Goal: Communication & Community: Participate in discussion

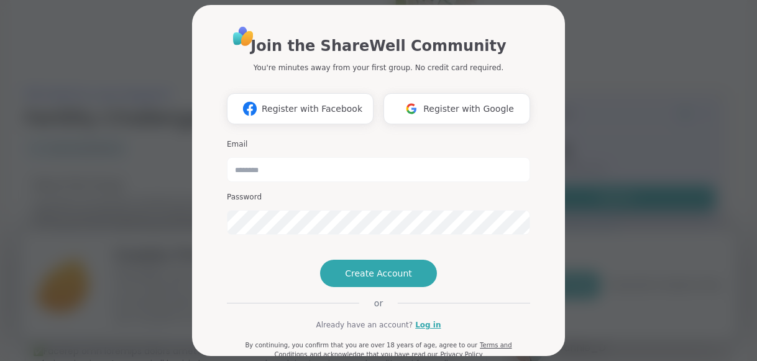
type input "**********"
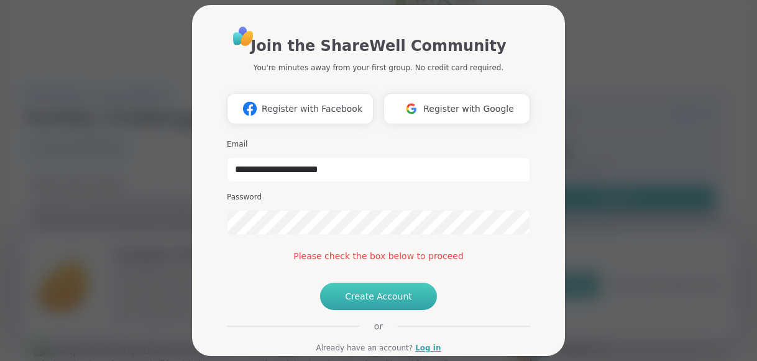
click at [365, 303] on span "Create Account" at bounding box center [378, 296] width 67 height 12
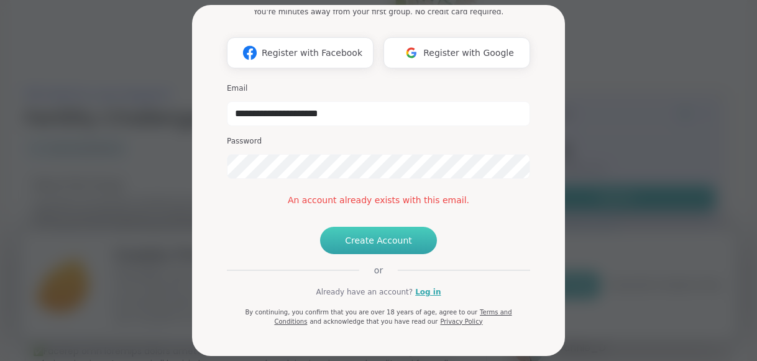
scroll to position [99, 0]
click at [423, 291] on link "Log in" at bounding box center [427, 292] width 25 height 11
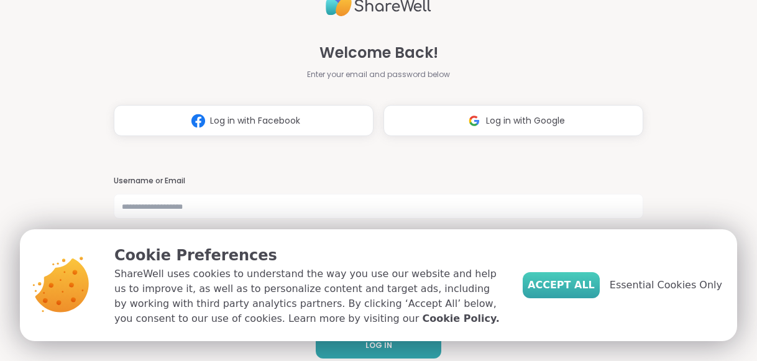
click at [585, 283] on span "Accept All" at bounding box center [561, 285] width 67 height 15
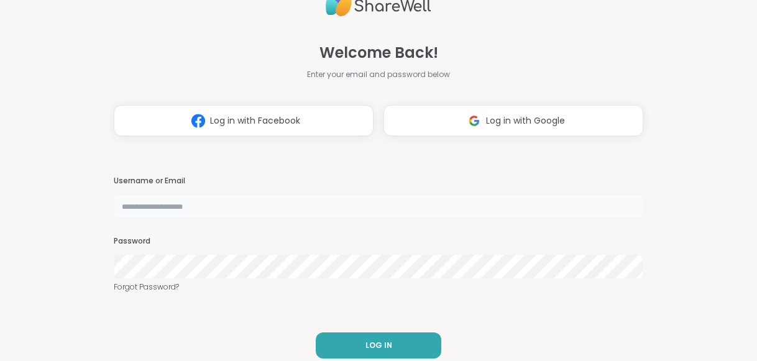
click at [413, 213] on input "text" at bounding box center [379, 206] width 530 height 25
type input "**********"
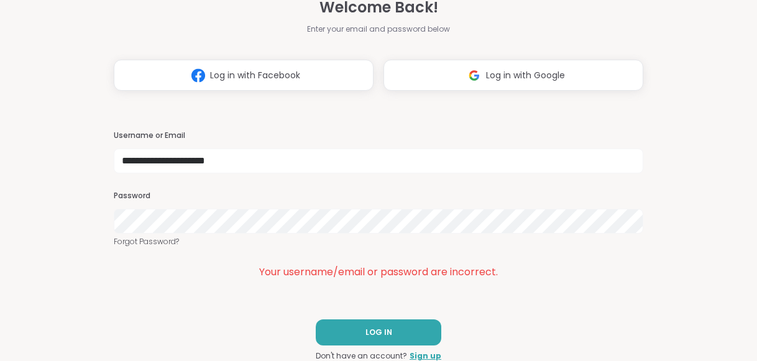
scroll to position [25, 0]
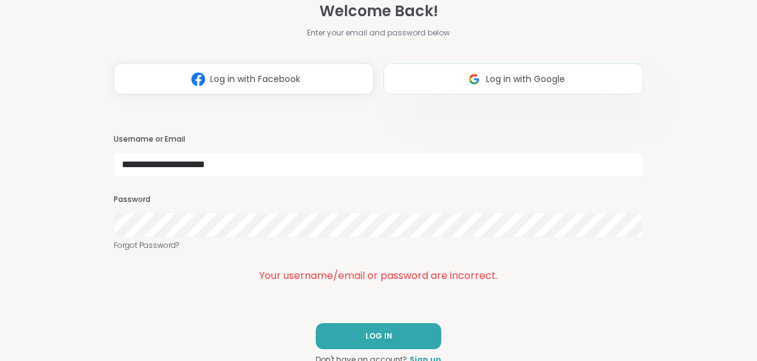
click at [461, 76] on button "Log in with Google" at bounding box center [513, 78] width 260 height 31
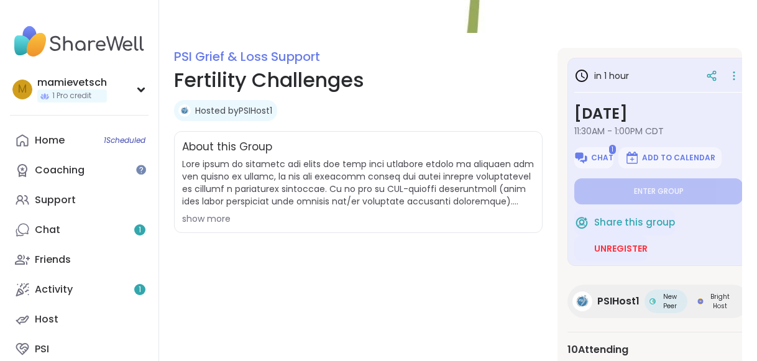
scroll to position [128, 0]
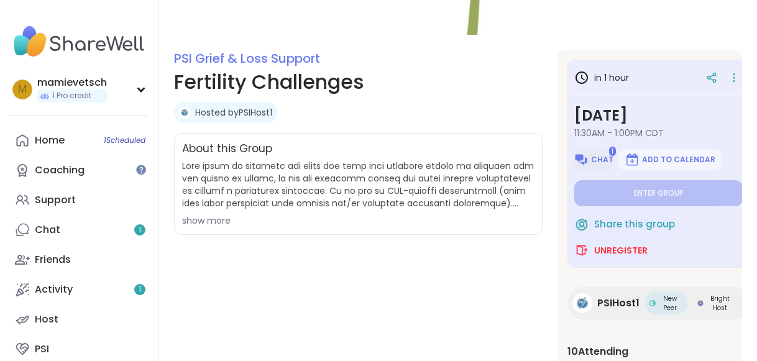
click at [589, 157] on img at bounding box center [581, 159] width 15 height 15
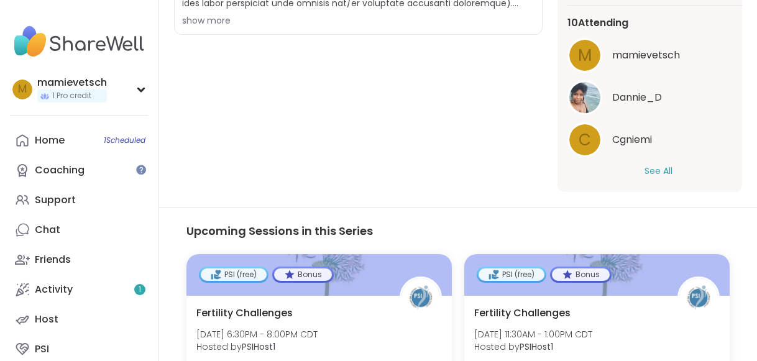
scroll to position [134, 0]
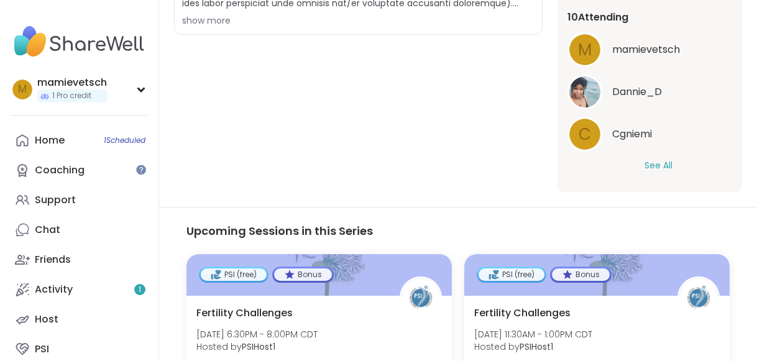
click at [664, 164] on button "See All" at bounding box center [658, 165] width 28 height 13
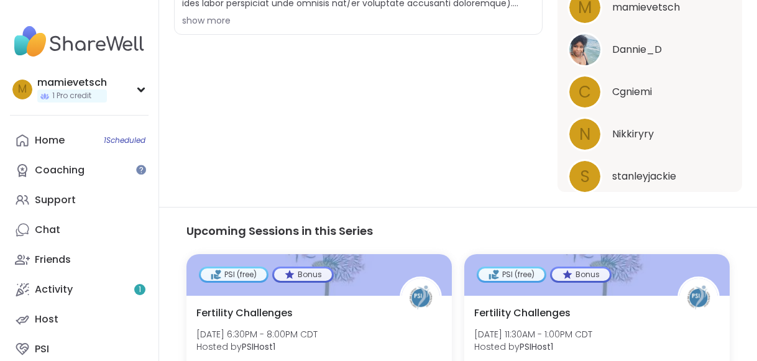
scroll to position [150, 0]
